Goal: Information Seeking & Learning: Learn about a topic

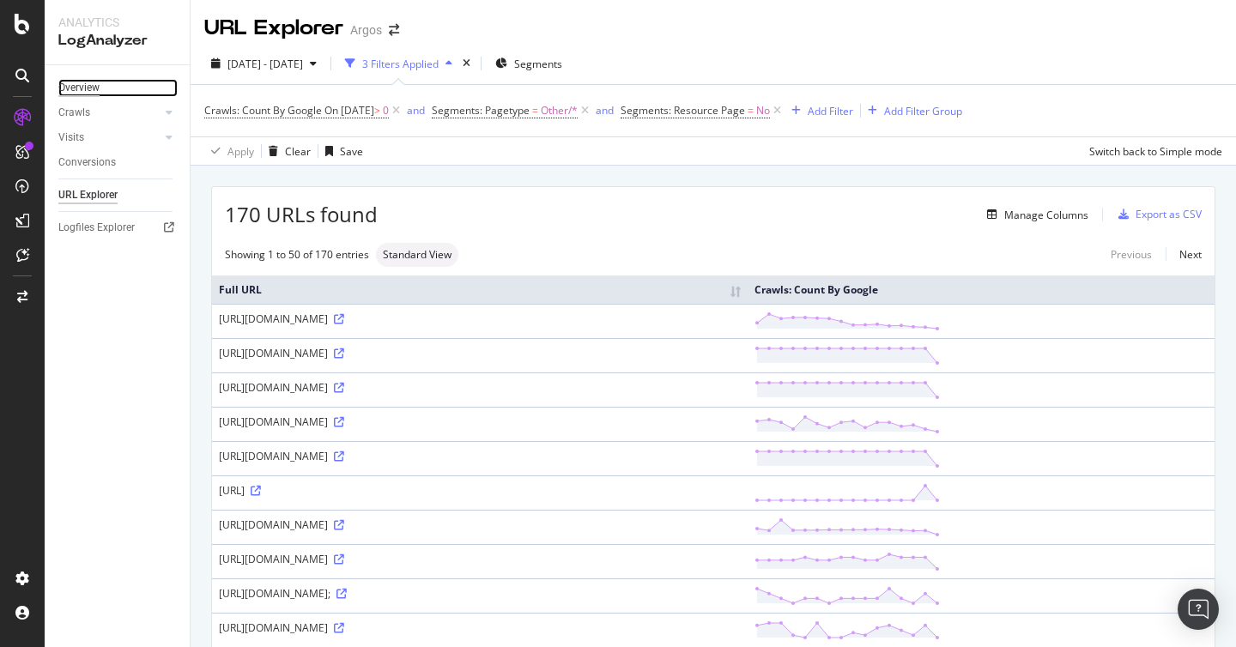
click at [95, 95] on div "Overview" at bounding box center [78, 88] width 41 height 18
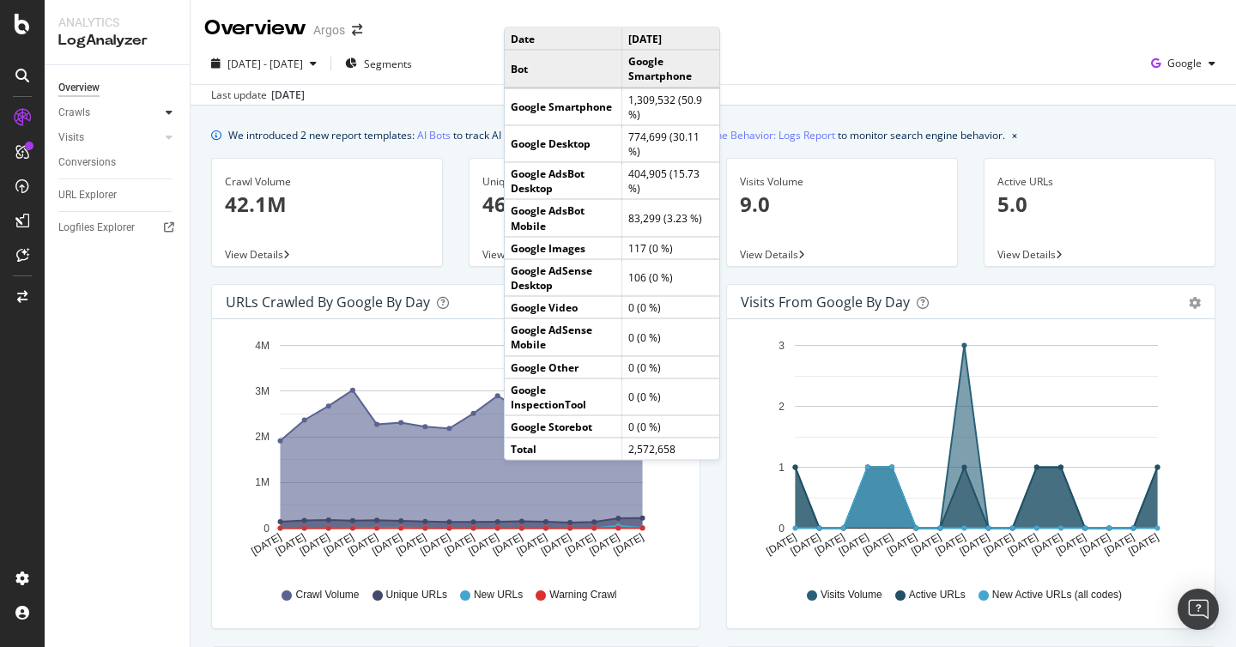
click at [168, 112] on icon at bounding box center [169, 112] width 7 height 10
click at [165, 252] on div at bounding box center [168, 254] width 17 height 17
click at [162, 137] on div at bounding box center [168, 137] width 17 height 17
click at [164, 113] on div at bounding box center [168, 112] width 17 height 17
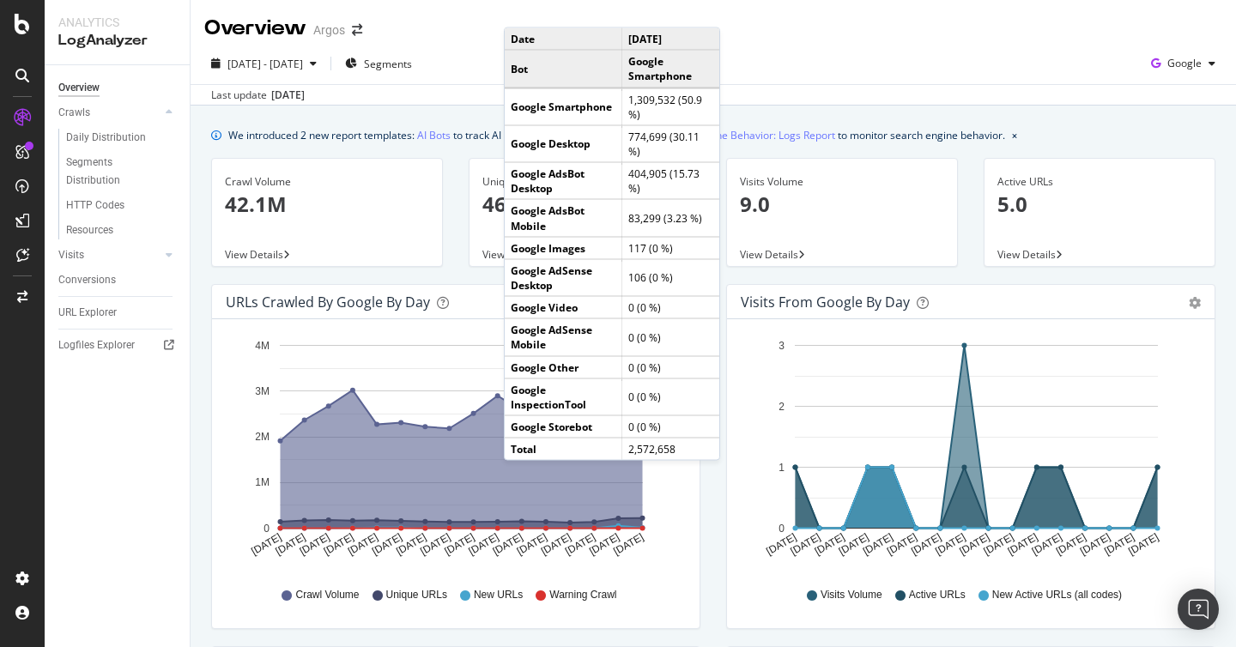
click at [113, 136] on div "Daily Distribution" at bounding box center [106, 138] width 80 height 18
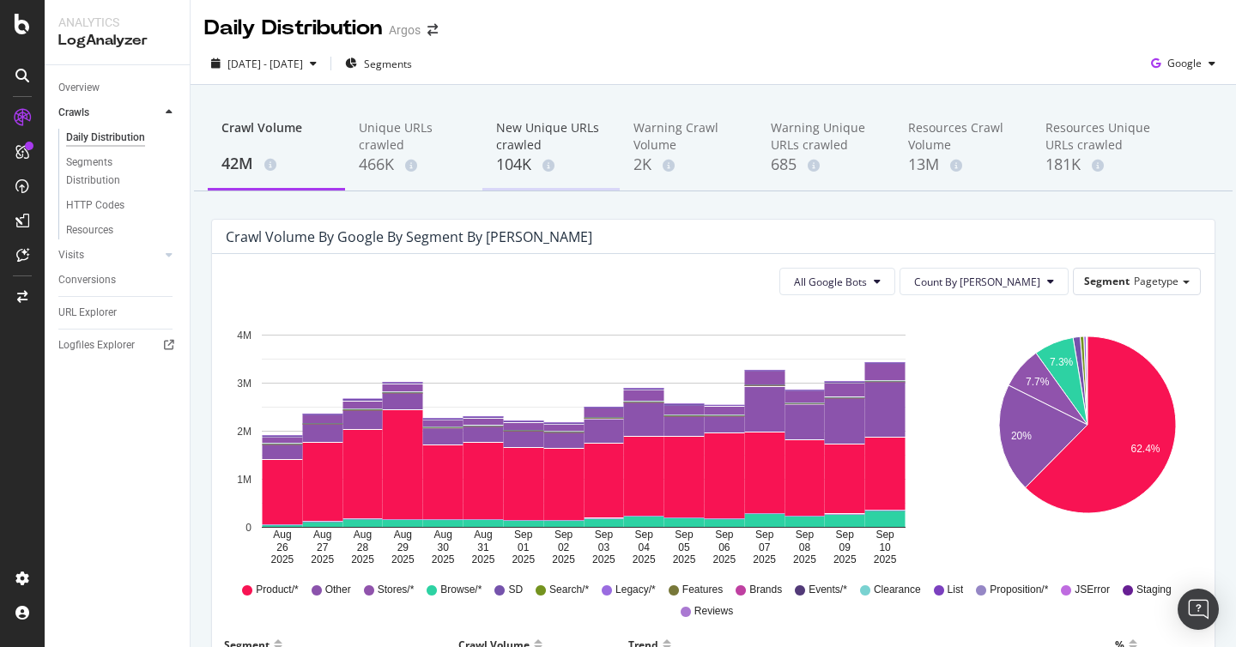
click at [537, 150] on div "New Unique URLs crawled" at bounding box center [551, 136] width 110 height 34
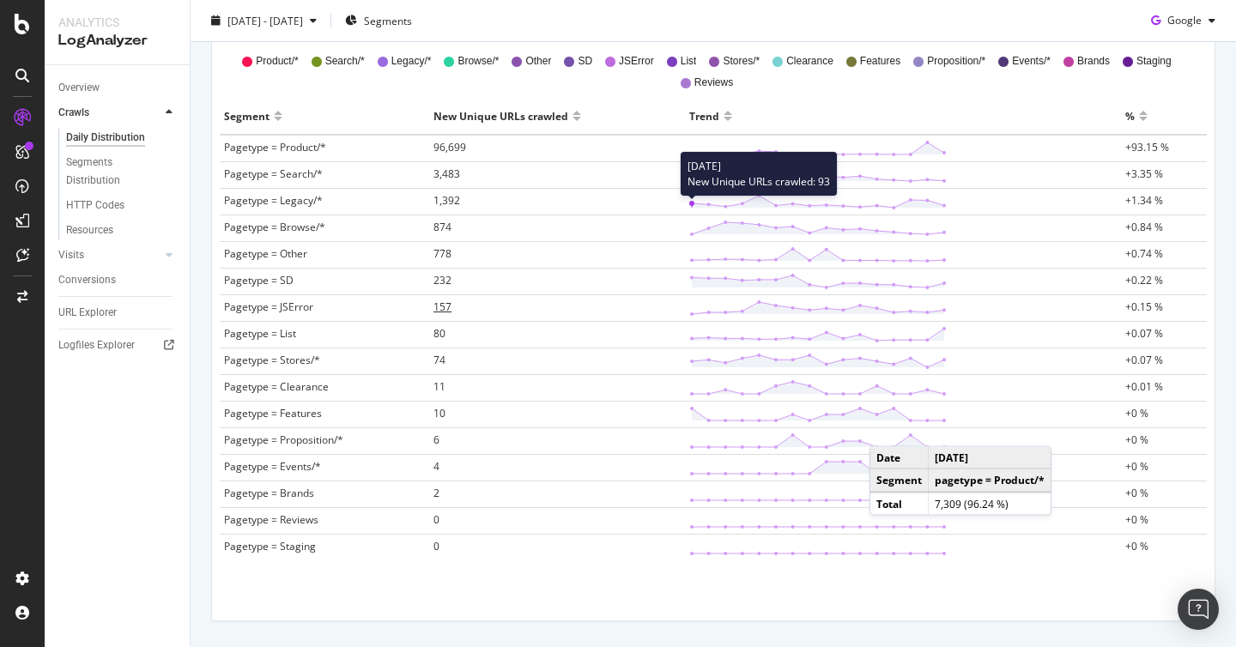
scroll to position [533, 0]
